Goal: Task Accomplishment & Management: Complete application form

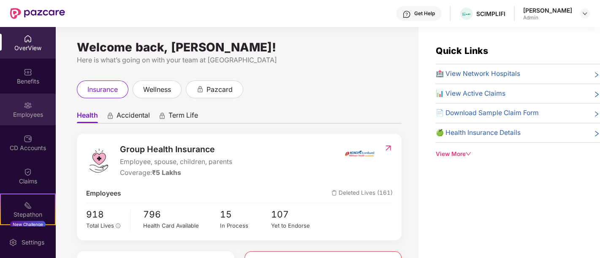
click at [24, 103] on img at bounding box center [28, 105] width 8 height 8
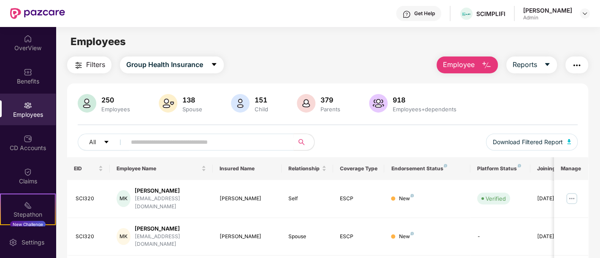
click at [471, 65] on span "Employee" at bounding box center [459, 65] width 32 height 11
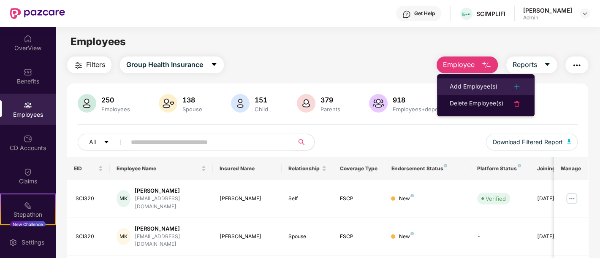
click at [461, 80] on li "Add Employee(s)" at bounding box center [486, 87] width 98 height 17
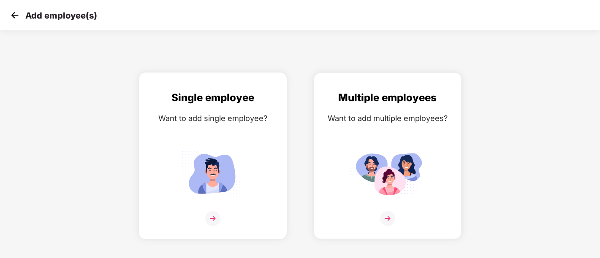
click at [211, 213] on img at bounding box center [212, 218] width 15 height 15
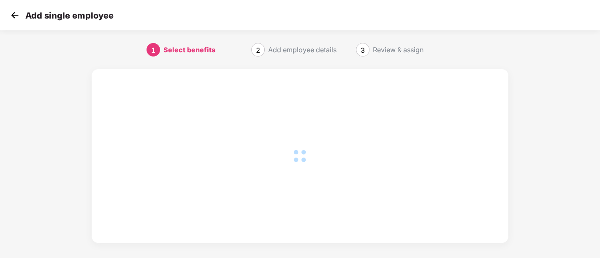
scroll to position [53, 0]
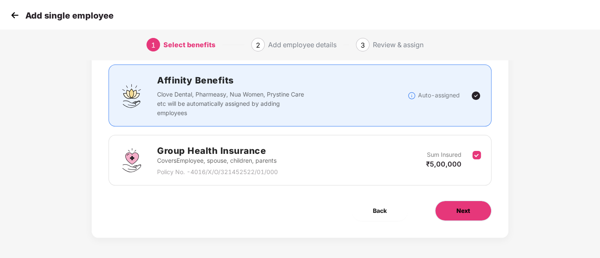
click at [447, 209] on button "Next" at bounding box center [463, 211] width 57 height 20
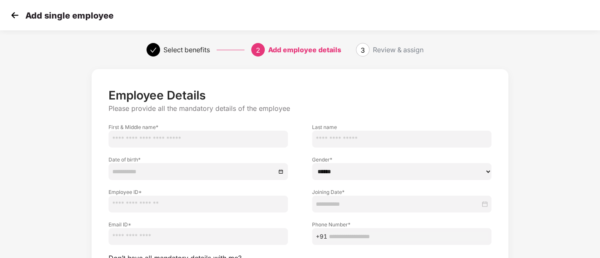
scroll to position [79, 0]
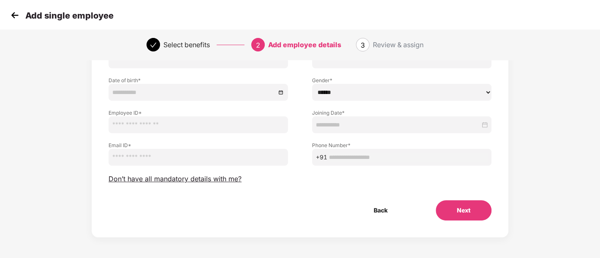
click at [192, 185] on div "Employee Details Please provide all the mandatory details of the employee First…" at bounding box center [299, 115] width 383 height 212
click at [198, 176] on span "Don’t have all mandatory details with me?" at bounding box center [174, 179] width 133 height 9
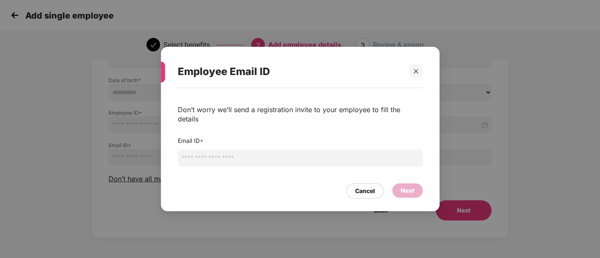
click at [220, 158] on input "email" at bounding box center [300, 158] width 245 height 17
paste input "**********"
type input "**********"
click at [406, 187] on div "Next" at bounding box center [408, 190] width 14 height 9
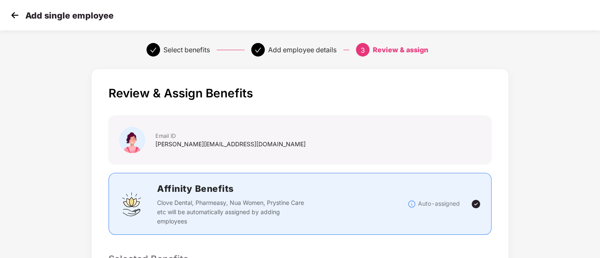
scroll to position [221, 0]
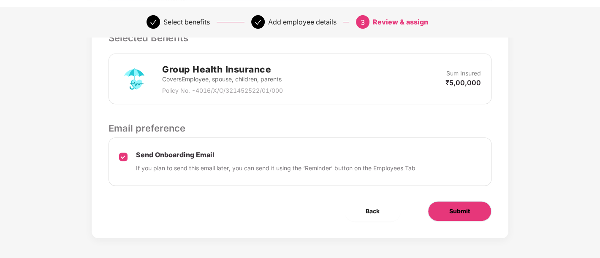
click at [462, 205] on button "Submit" at bounding box center [460, 211] width 64 height 20
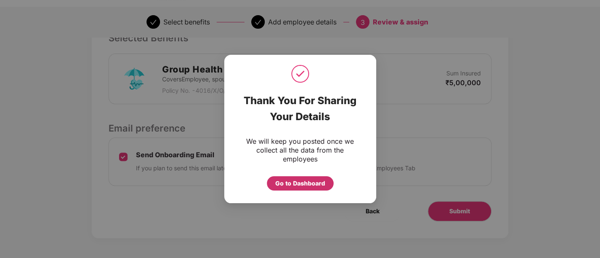
click at [304, 179] on div "Go to Dashboard" at bounding box center [300, 183] width 50 height 9
